Goal: Transaction & Acquisition: Purchase product/service

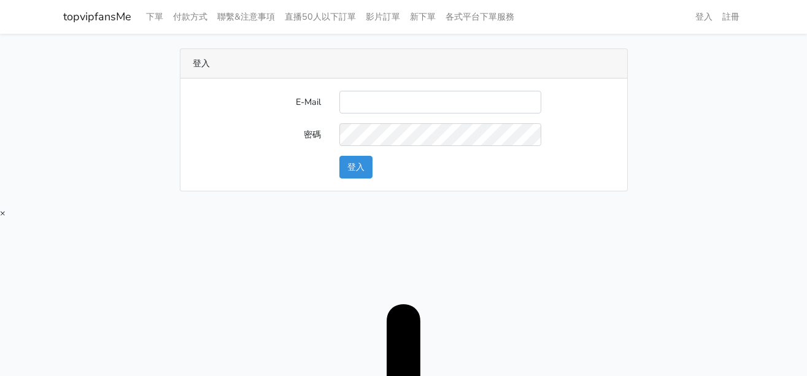
type input "twtop123@uahoo.com.tw"
click at [367, 166] on button "登入" at bounding box center [356, 167] width 33 height 23
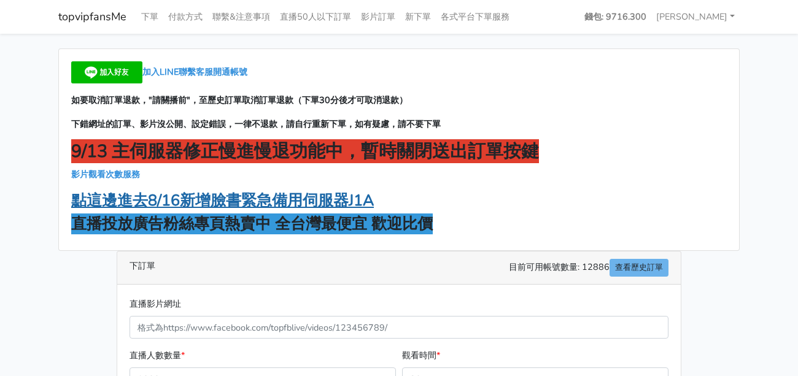
click at [273, 196] on strong "點這邊進去8/16新增臉書緊急備用伺服器J1A" at bounding box center [222, 200] width 303 height 21
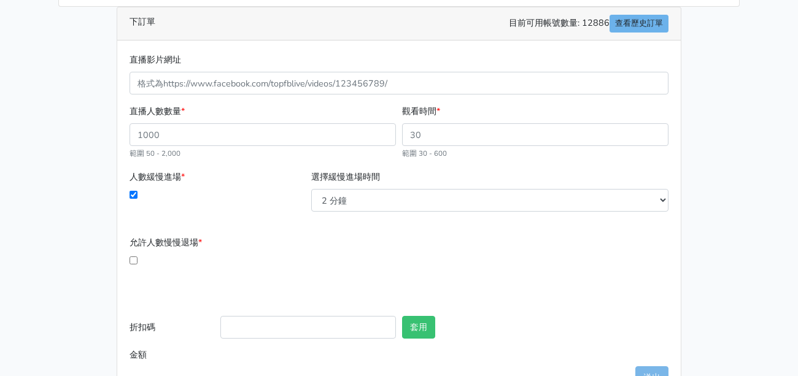
scroll to position [246, 0]
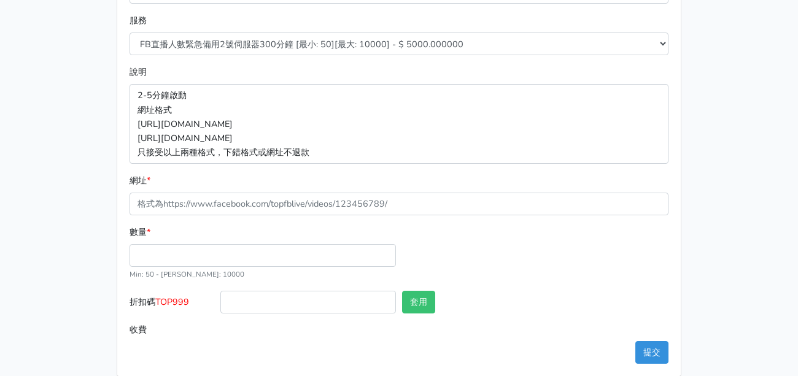
scroll to position [246, 0]
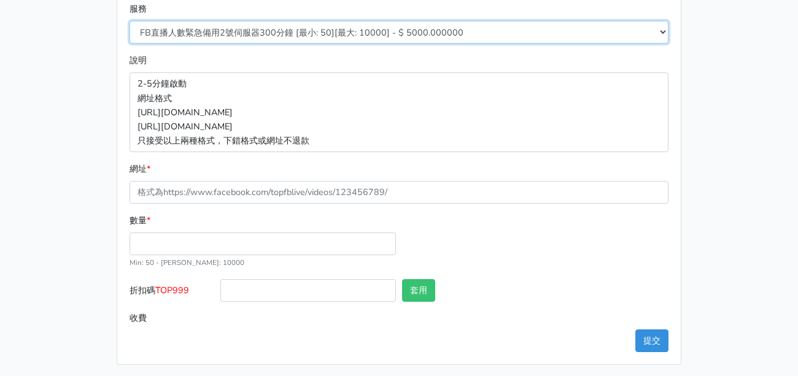
click at [306, 35] on select "FB直播人數緊急備用2號伺服器300分鐘 [最小: 50][最大: 10000] - $ 5000.000000 FB直播人數緊急備用2號伺服器60分鐘 [最…" at bounding box center [399, 32] width 539 height 23
select select "575"
click at [130, 21] on select "FB直播人數緊急備用2號伺服器300分鐘 [最小: 50][最大: 10000] - $ 5000.000000 FB直播人數緊急備用2號伺服器60分鐘 [最…" at bounding box center [399, 32] width 539 height 23
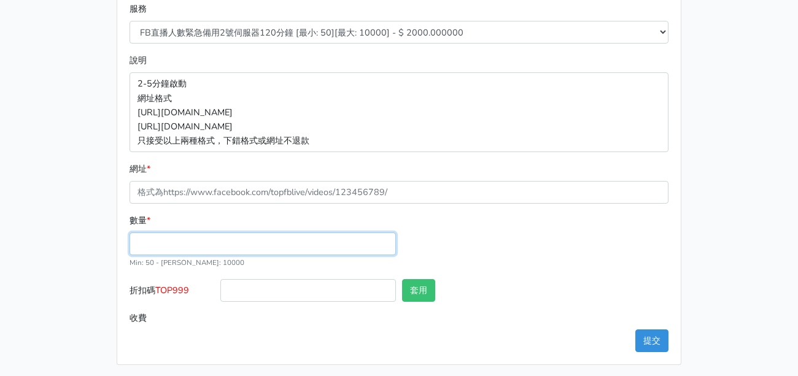
click at [233, 233] on input "數量 *" at bounding box center [263, 244] width 266 height 23
type input "50"
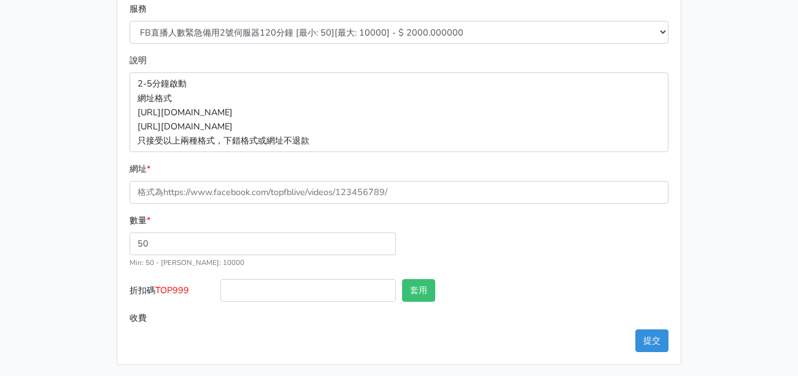
type input "100.000"
click at [517, 264] on div "數量 * 50 Min: 50 - Max: 10000" at bounding box center [398, 247] width 545 height 66
click at [400, 73] on p "2-5分鐘啟動 網址格式 https://www.facebook.com/1000830119985/videos/2214366008285 https:…" at bounding box center [399, 111] width 539 height 79
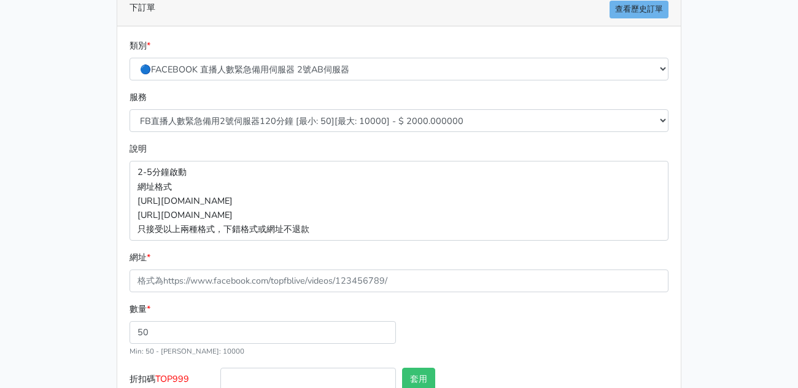
scroll to position [0, 0]
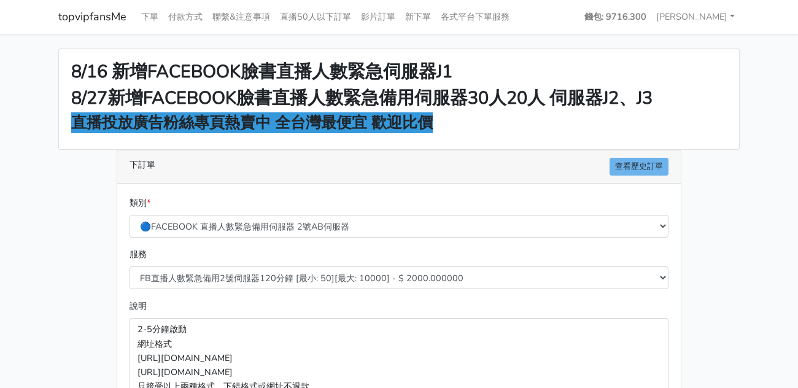
click at [560, 155] on div "下訂單 查看歷史訂單" at bounding box center [399, 166] width 564 height 33
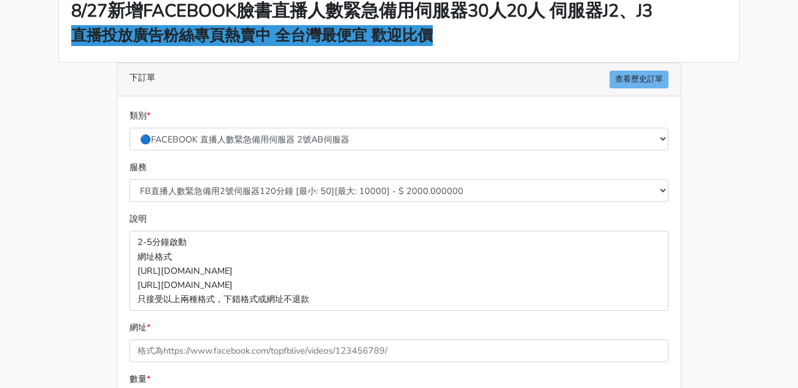
scroll to position [123, 0]
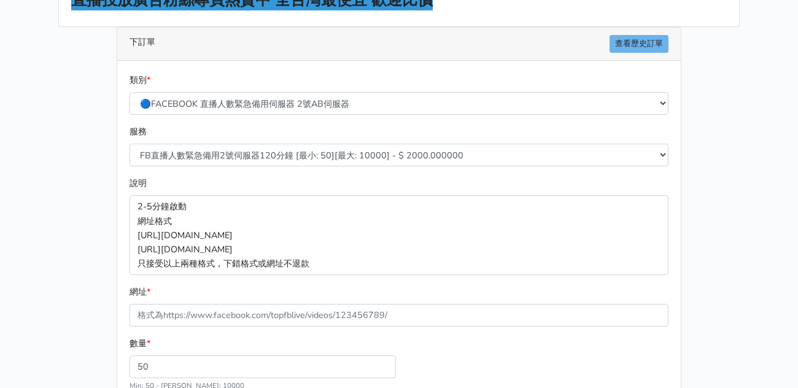
click at [232, 351] on div "數量 * 50 Min: 50 - Max: 10000" at bounding box center [262, 364] width 273 height 56
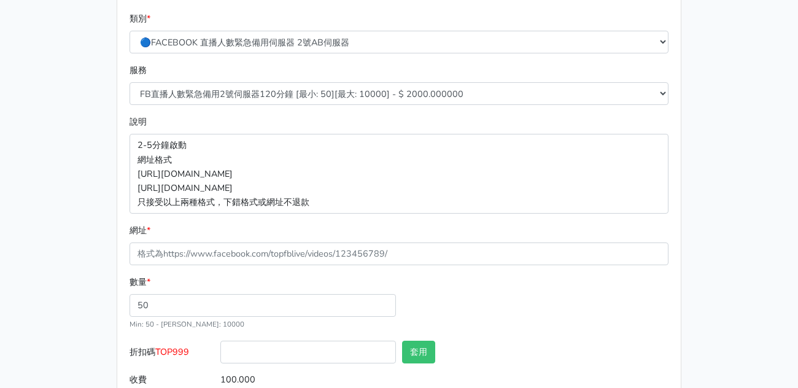
click at [528, 72] on div "服務 FB直播人數緊急備用2號伺服器300分鐘 [最小: 50][最大: 10000] - $ 5000.000000 FB直播人數緊急備用2號伺服器60分鐘…" at bounding box center [398, 84] width 545 height 42
click at [713, 78] on div "8/16 新增FACEBOOK臉書直播人數緊急伺服器J1 8/27新增FACEBOOK臉書直播人數緊急備用伺服器30人20人 伺服器J2、J3 直播投放廣告粉…" at bounding box center [399, 145] width 700 height 562
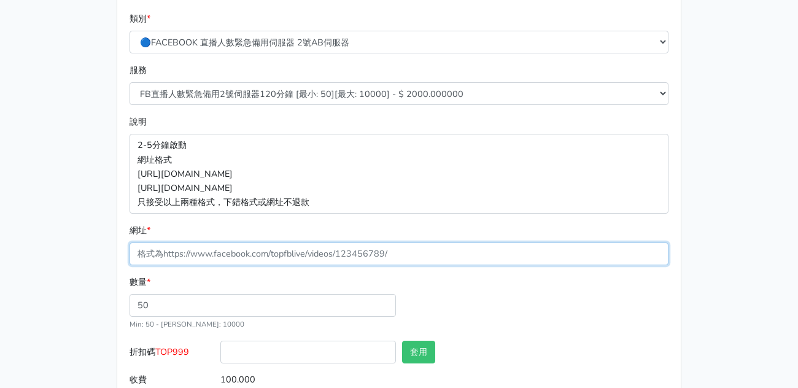
drag, startPoint x: 211, startPoint y: 256, endPoint x: 208, endPoint y: 262, distance: 7.2
drag, startPoint x: 208, startPoint y: 262, endPoint x: 147, endPoint y: 245, distance: 63.2
click at [205, 255] on input "網址 *" at bounding box center [399, 254] width 539 height 23
click at [144, 245] on input "網址 *" at bounding box center [399, 254] width 539 height 23
paste input "https://www.facebook.com/100083399346069/videos/1158481849499924"
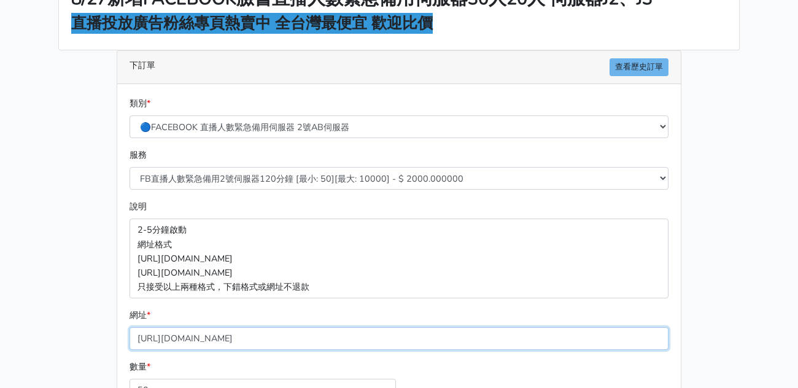
scroll to position [238, 0]
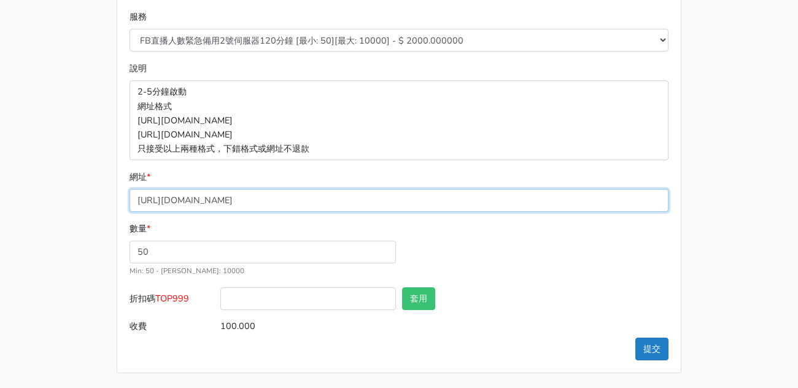
type input "https://www.facebook.com/100083399346069/videos/1158481849499924"
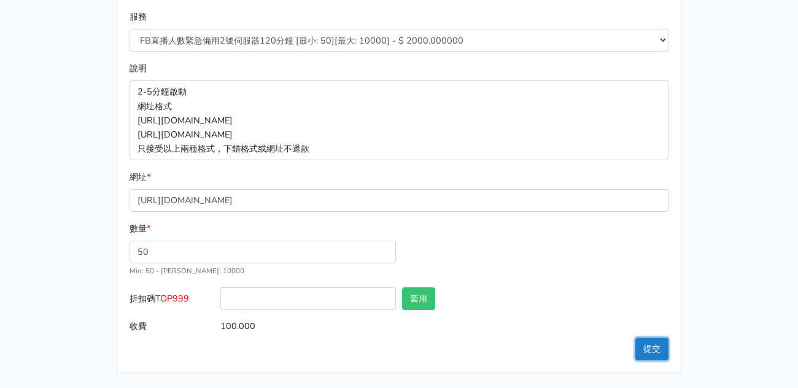
click at [653, 357] on button "提交" at bounding box center [651, 349] width 33 height 23
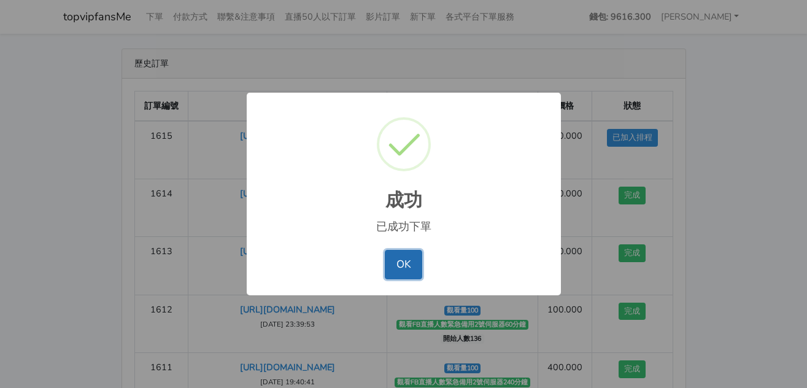
click at [407, 250] on button "OK" at bounding box center [403, 264] width 37 height 29
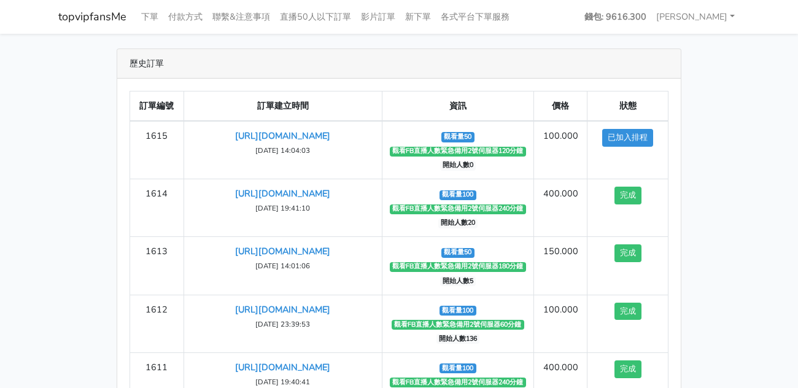
click at [701, 123] on div "歷史訂單 訂單編號 訂單建立時間 資訊 價格 狀態 1615 https://www.facebook.com/100083399346069/videos/…" at bounding box center [399, 257] width 700 height 417
